Goal: Information Seeking & Learning: Find specific fact

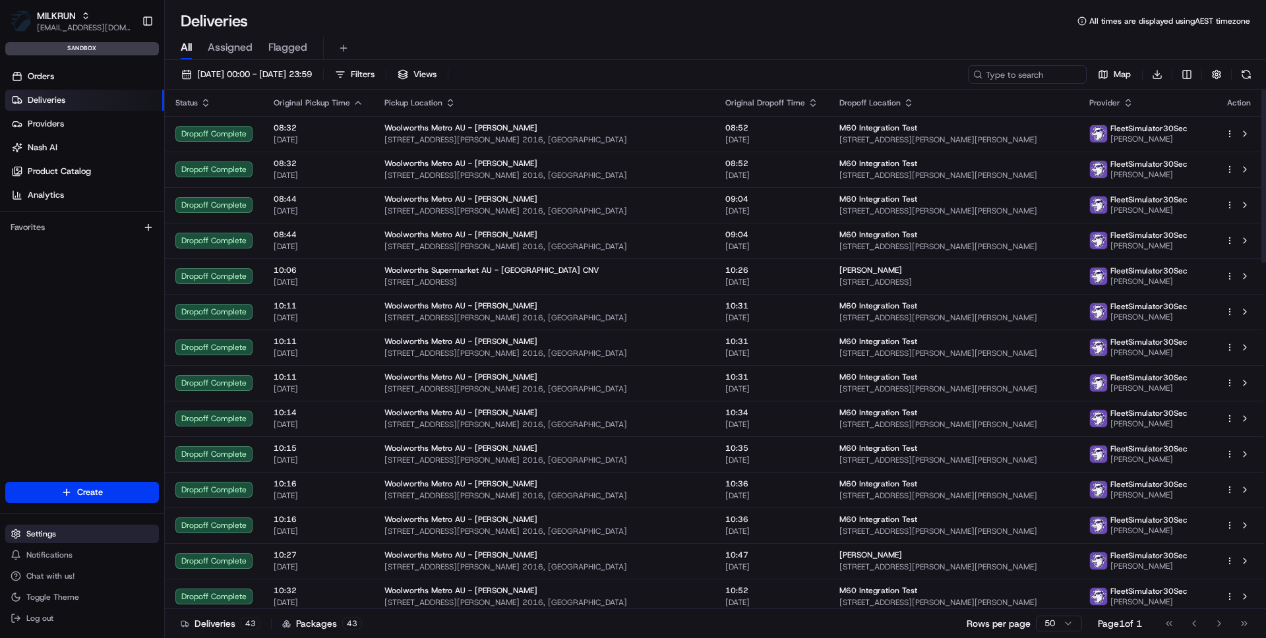
click at [53, 534] on span "Settings" at bounding box center [41, 534] width 30 height 11
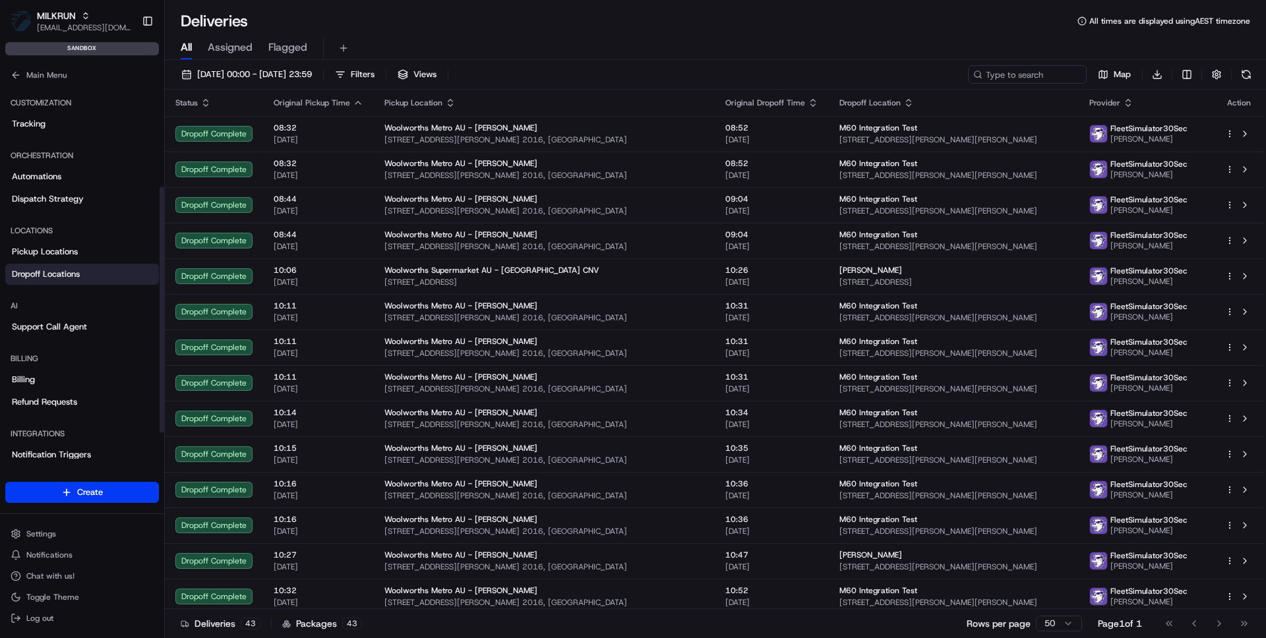
scroll to position [196, 0]
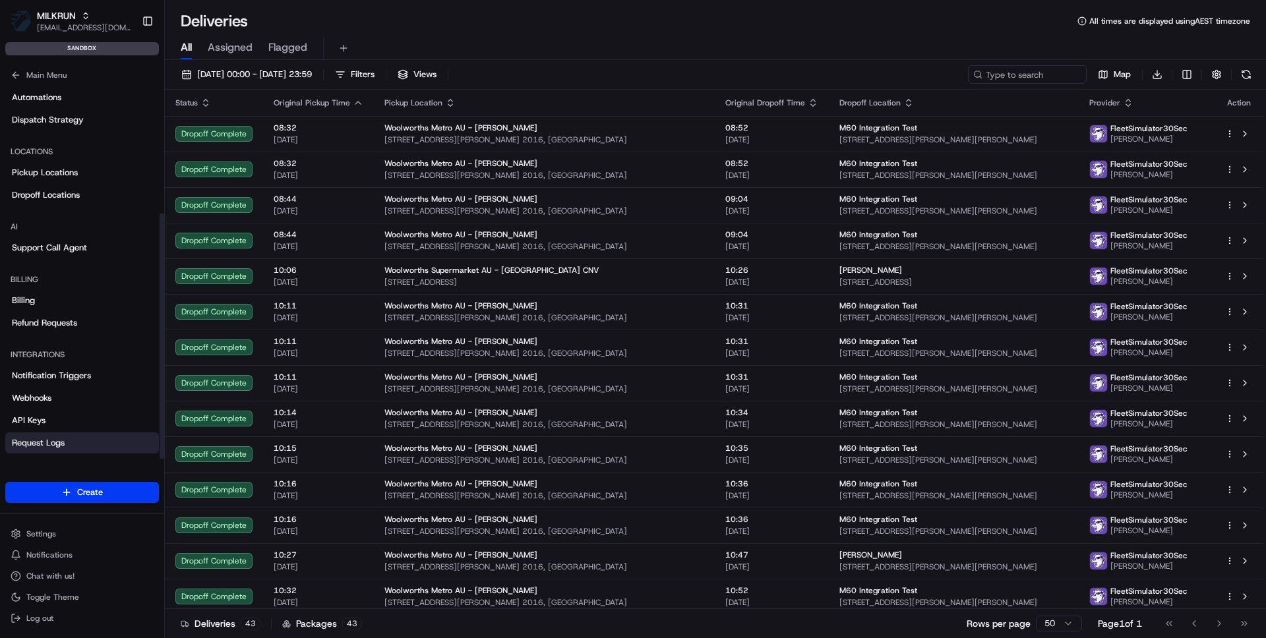
click at [35, 437] on span "Request Logs" at bounding box center [38, 443] width 53 height 12
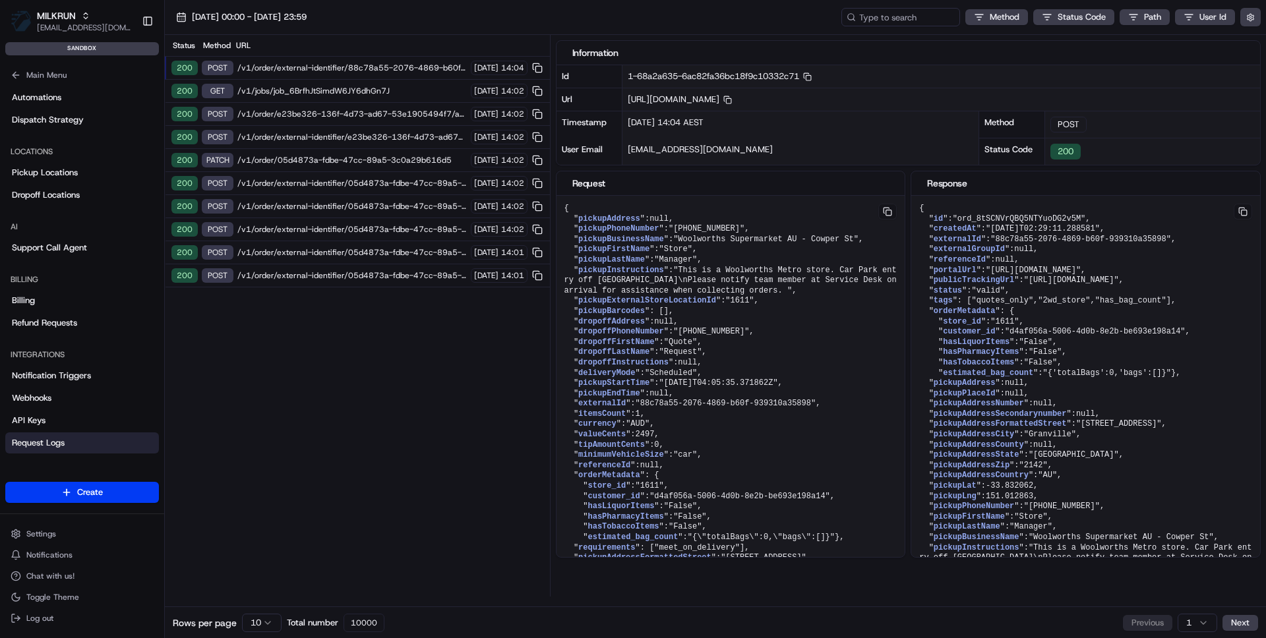
click at [347, 67] on span "/v1/order/external-identifier/88c78a55-2076-4869-b60f-939310a35898" at bounding box center [351, 68] width 229 height 11
click at [328, 93] on span "/v1/jobs/job_6BrfhJtSimdW6JY6dhGn7J" at bounding box center [351, 91] width 229 height 11
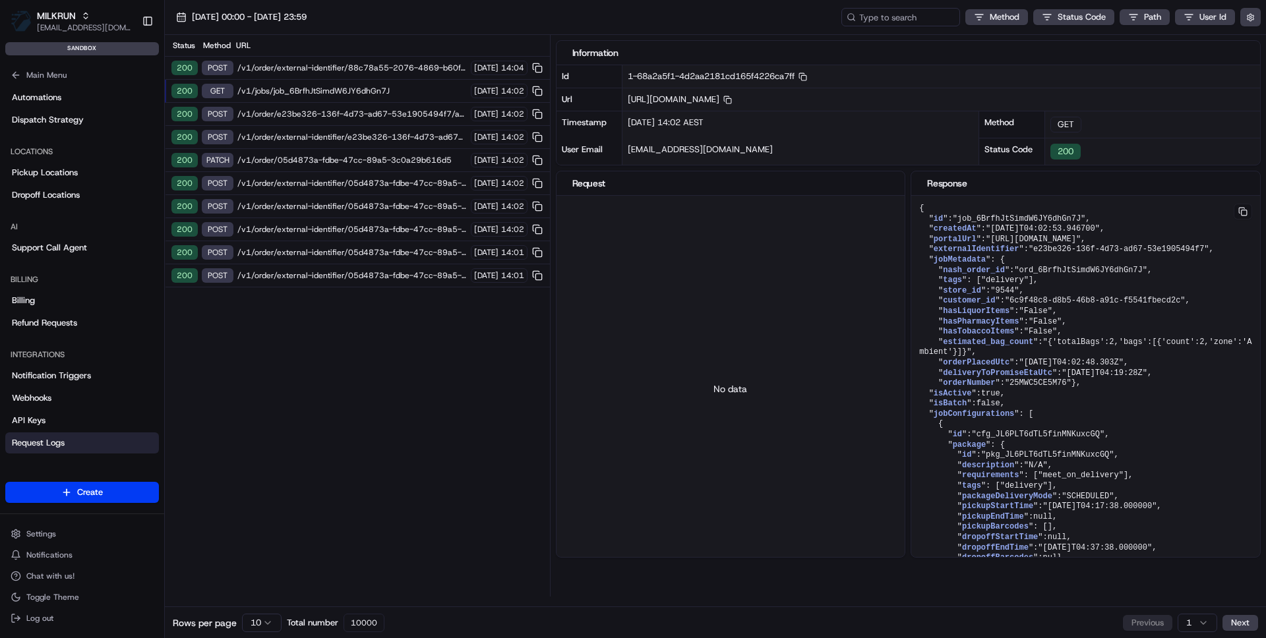
click at [732, 99] on span "[URL][DOMAIN_NAME] Copy [URL][DOMAIN_NAME]" at bounding box center [680, 99] width 104 height 11
copy span "job_6BrfhJtSimdW6JY6dhGn7J"
click at [944, 13] on input at bounding box center [881, 17] width 158 height 18
paste input "job_6BrfhJtSimdW6JY6dhGn7J"
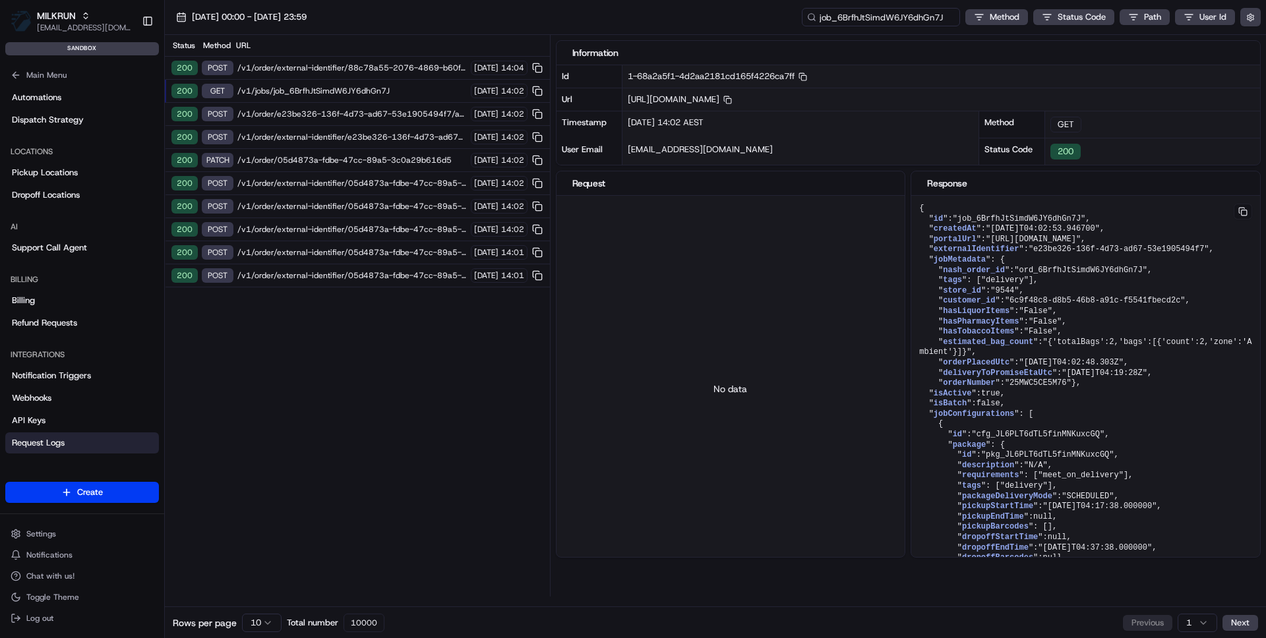
type input "job_6BrfhJtSimdW6JY6dhGn7J"
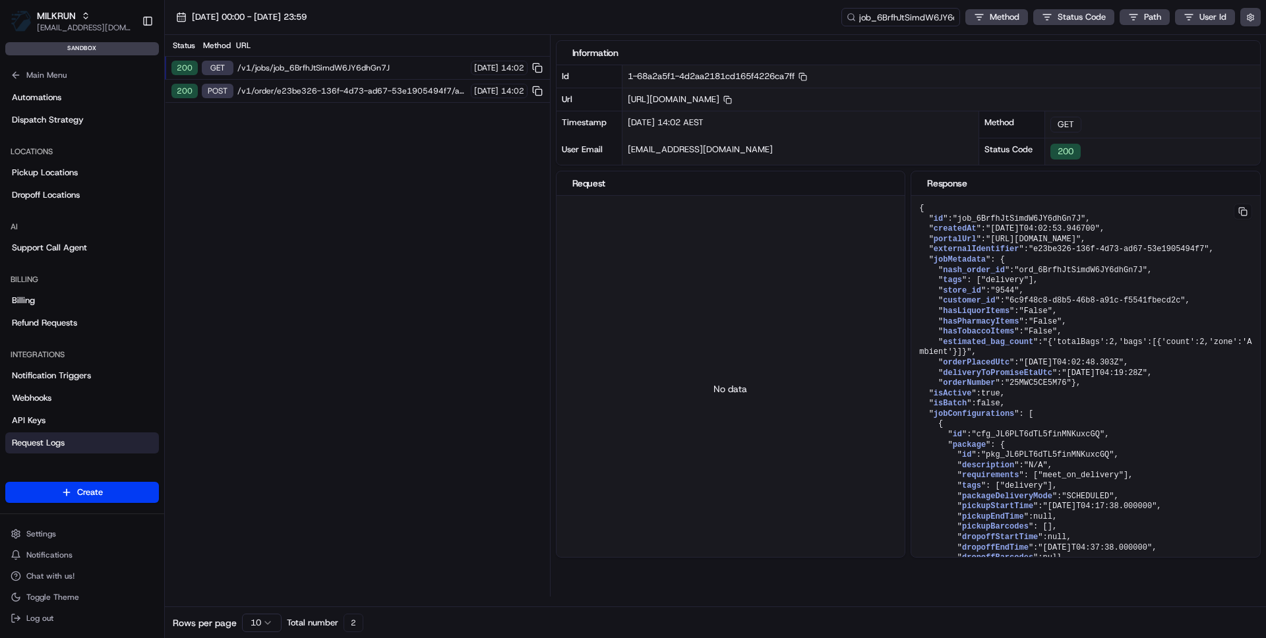
click at [363, 84] on div "200 POST /v1/order/e23be326-136f-4d73-ad67-53e1905494f7/autodispatch [DATE] 14:…" at bounding box center [357, 91] width 385 height 23
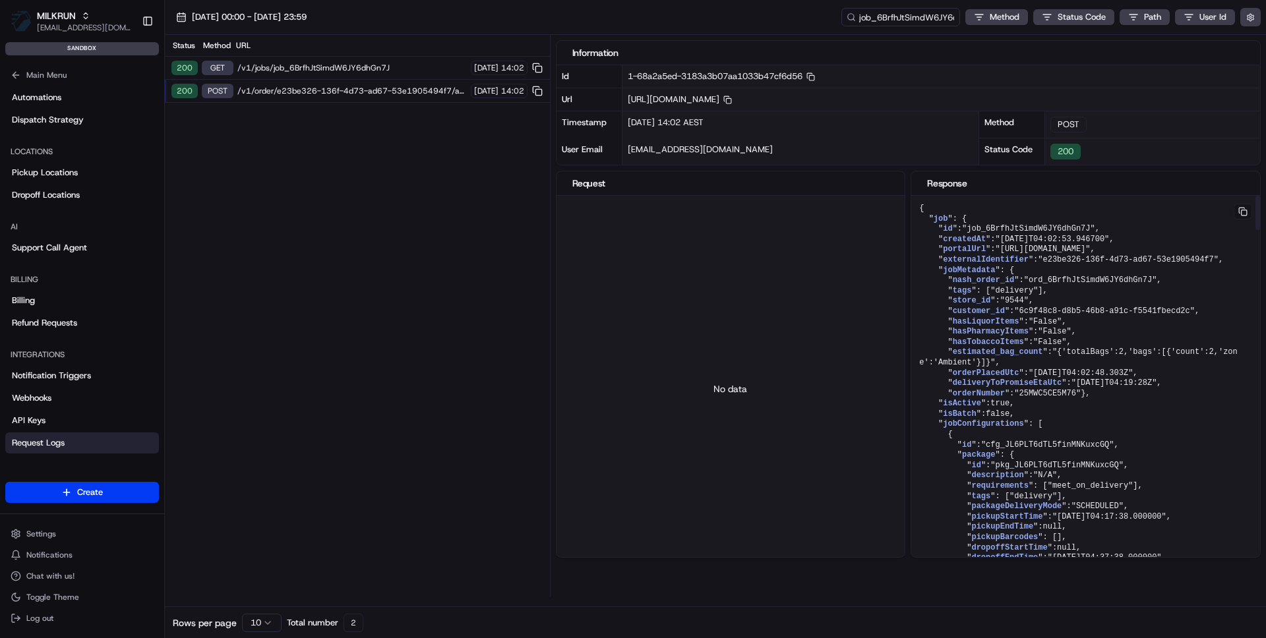
click at [1007, 305] on span ""9544"" at bounding box center [1014, 300] width 28 height 9
click at [949, 229] on span "id" at bounding box center [947, 228] width 9 height 9
click at [1005, 227] on span ""job_6BrfhJtSimdW6JY6dhGn7J"" at bounding box center [1028, 228] width 133 height 9
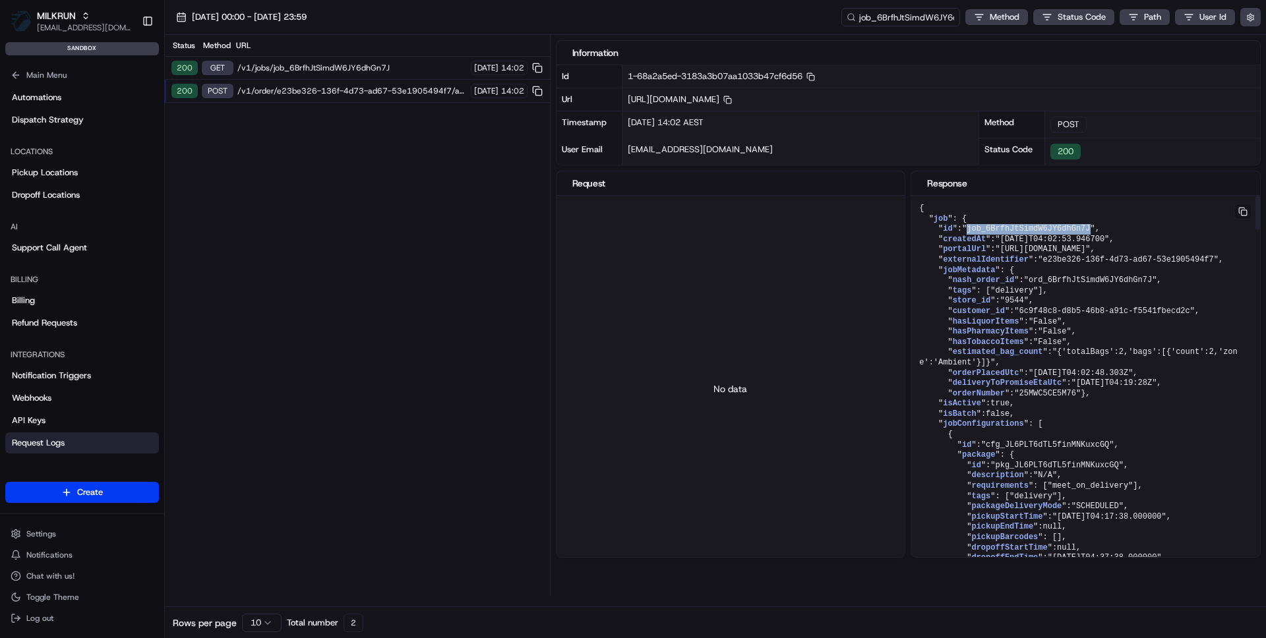
copy span "job_6BrfhJtSimdW6JY6dhGn7J"
click at [964, 240] on span "createdAt" at bounding box center [964, 239] width 43 height 9
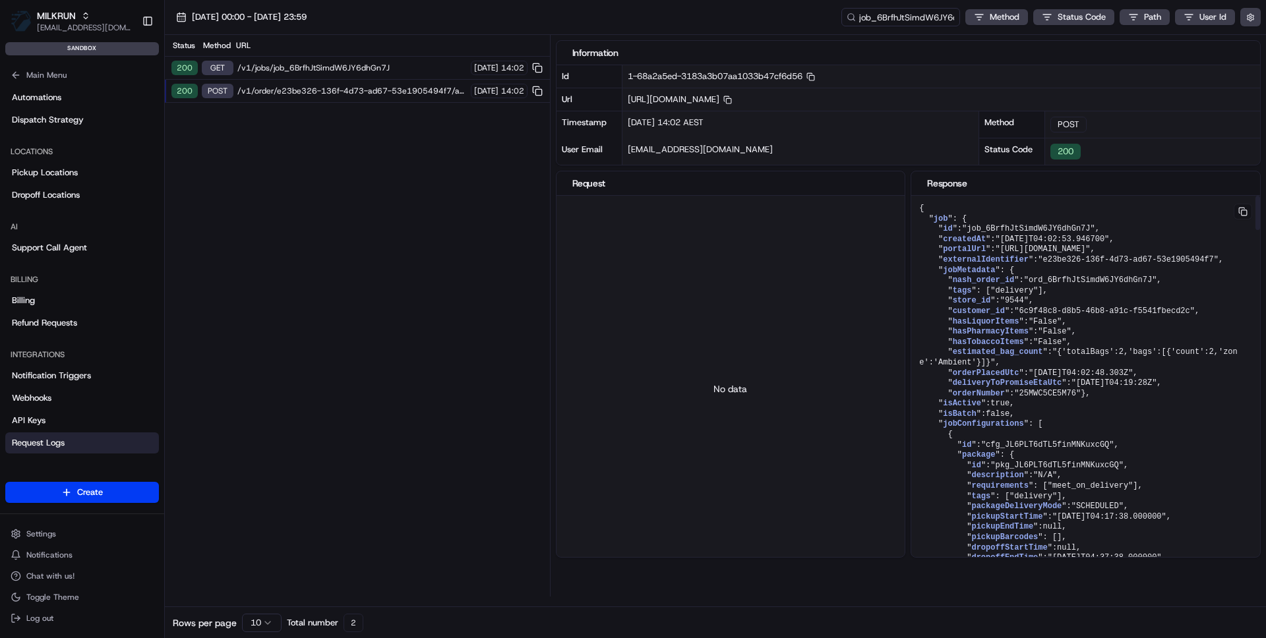
click at [979, 243] on span "createdAt" at bounding box center [964, 239] width 43 height 9
click at [1245, 207] on button at bounding box center [1242, 212] width 18 height 16
